Goal: Information Seeking & Learning: Learn about a topic

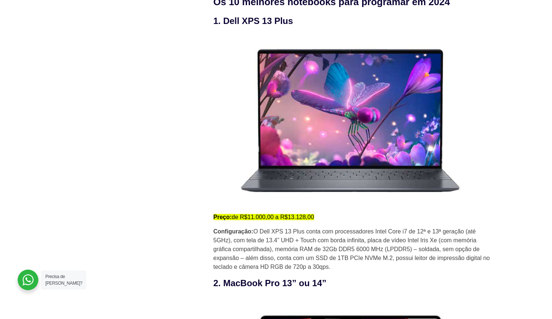
scroll to position [942, 0]
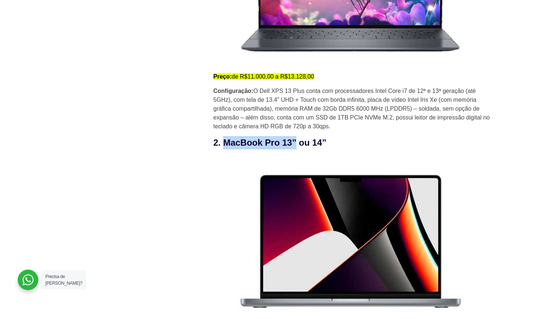
drag, startPoint x: 223, startPoint y: 139, endPoint x: 297, endPoint y: 138, distance: 74.1
click at [297, 138] on h3 "2. MacBook Pro 13” ou 14”" at bounding box center [353, 142] width 280 height 13
copy h3 "MacBook Pro 13”"
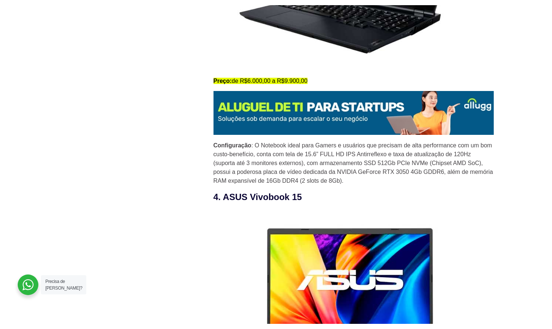
scroll to position [1257, 0]
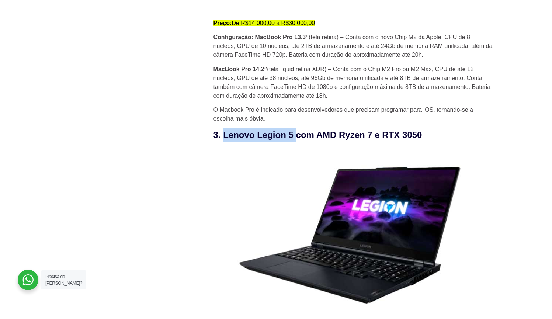
drag, startPoint x: 225, startPoint y: 135, endPoint x: 296, endPoint y: 136, distance: 71.2
click at [296, 136] on h3 "3. Lenovo Legion 5 com AMD Ryzen 7 e RTX 3050" at bounding box center [353, 134] width 280 height 13
copy h3 "Lenovo Legion 5"
click at [292, 131] on h3 "3. Lenovo Legion 5 com AMD Ryzen 7 e RTX 3050" at bounding box center [353, 134] width 280 height 13
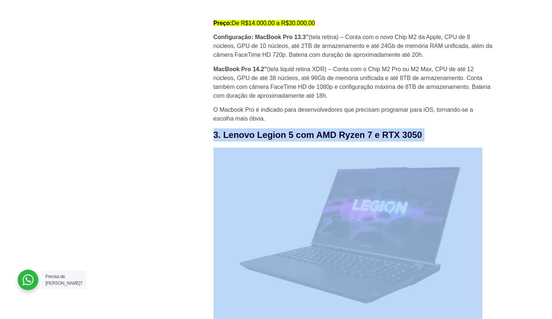
click at [292, 131] on h3 "3. Lenovo Legion 5 com AMD Ryzen 7 e RTX 3050" at bounding box center [353, 134] width 280 height 13
click at [230, 129] on h3 "3. Lenovo Legion 5 com AMD Ryzen 7 e RTX 3050" at bounding box center [353, 134] width 280 height 13
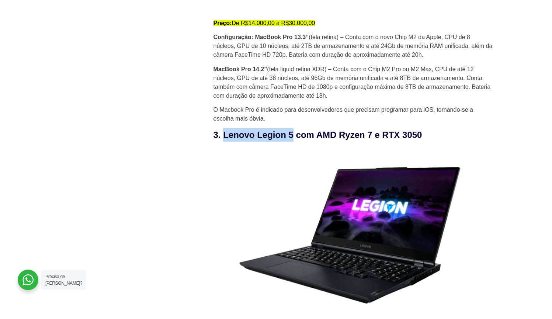
drag, startPoint x: 225, startPoint y: 131, endPoint x: 294, endPoint y: 134, distance: 69.4
click at [294, 134] on h3 "3. Lenovo Legion 5 com AMD Ryzen 7 e RTX 3050" at bounding box center [353, 134] width 280 height 13
copy h3 "Lenovo Legion 5"
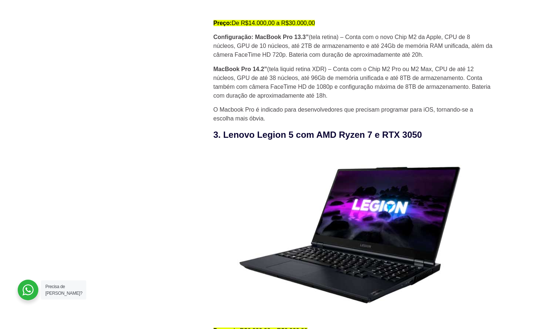
scroll to position [1631, 0]
